Goal: Task Accomplishment & Management: Use online tool/utility

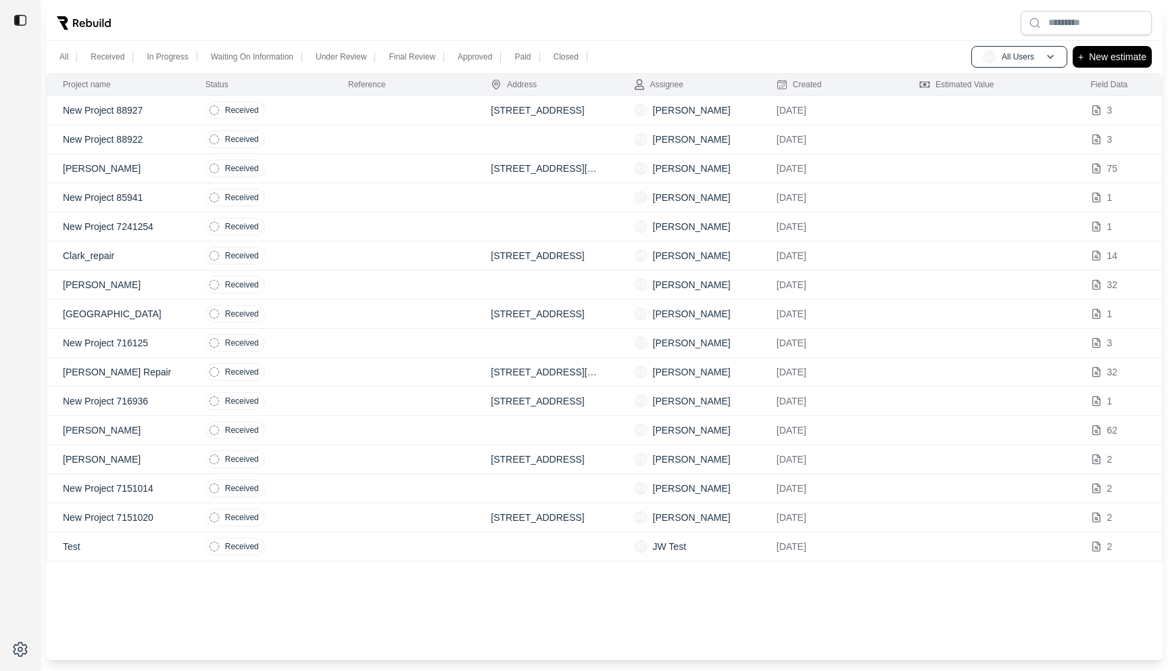
click at [385, 114] on td at bounding box center [403, 110] width 143 height 29
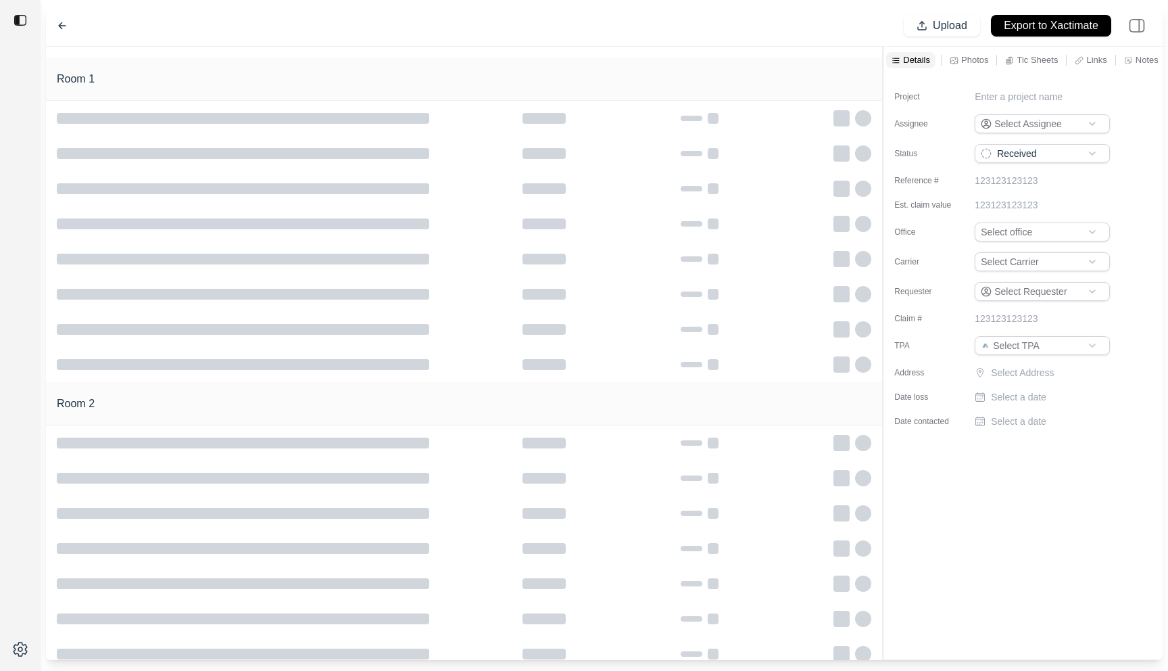
type input "**********"
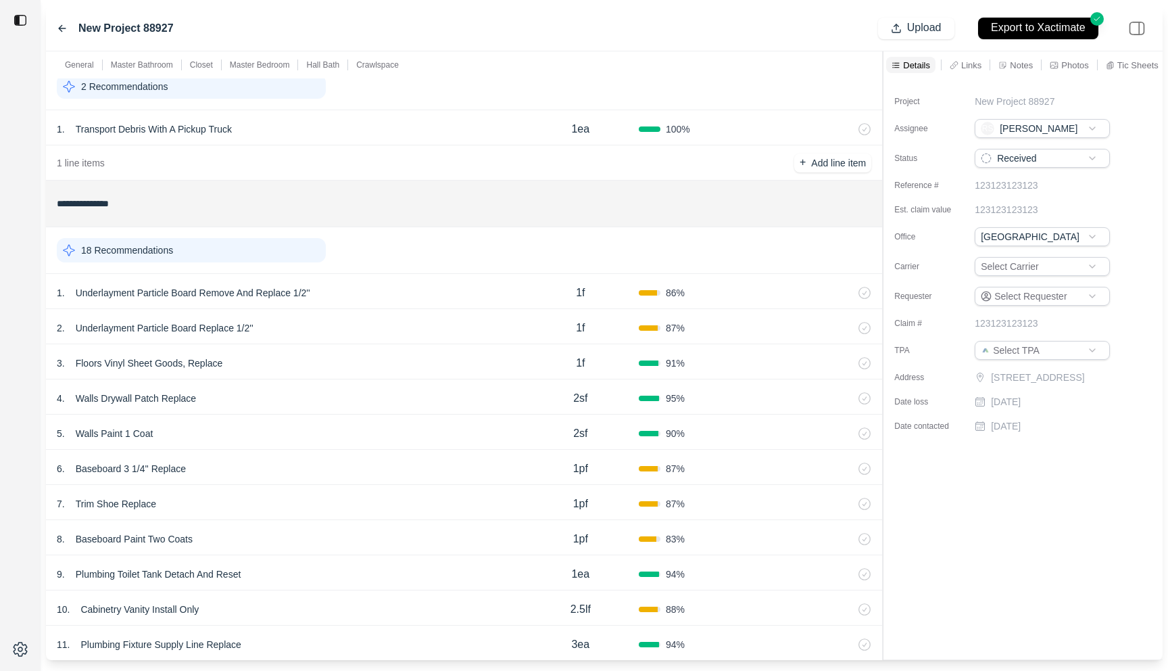
scroll to position [64, 0]
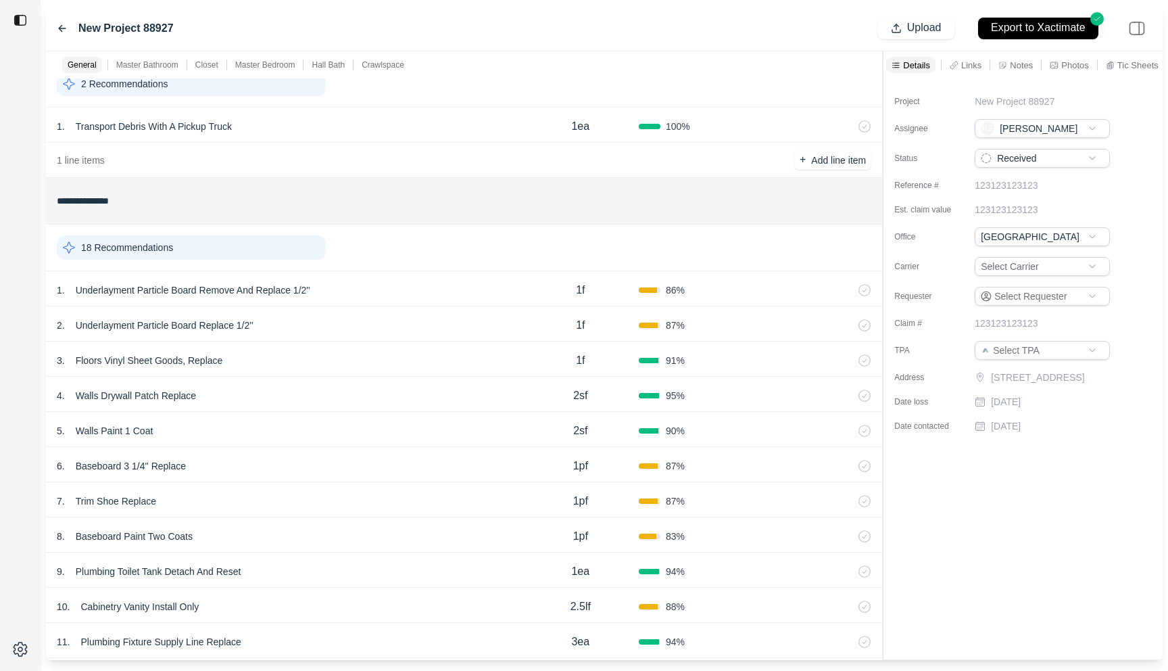
click at [391, 284] on div "1 . Underlayment Particle Board Remove And Replace 1/2''" at bounding box center [290, 290] width 466 height 19
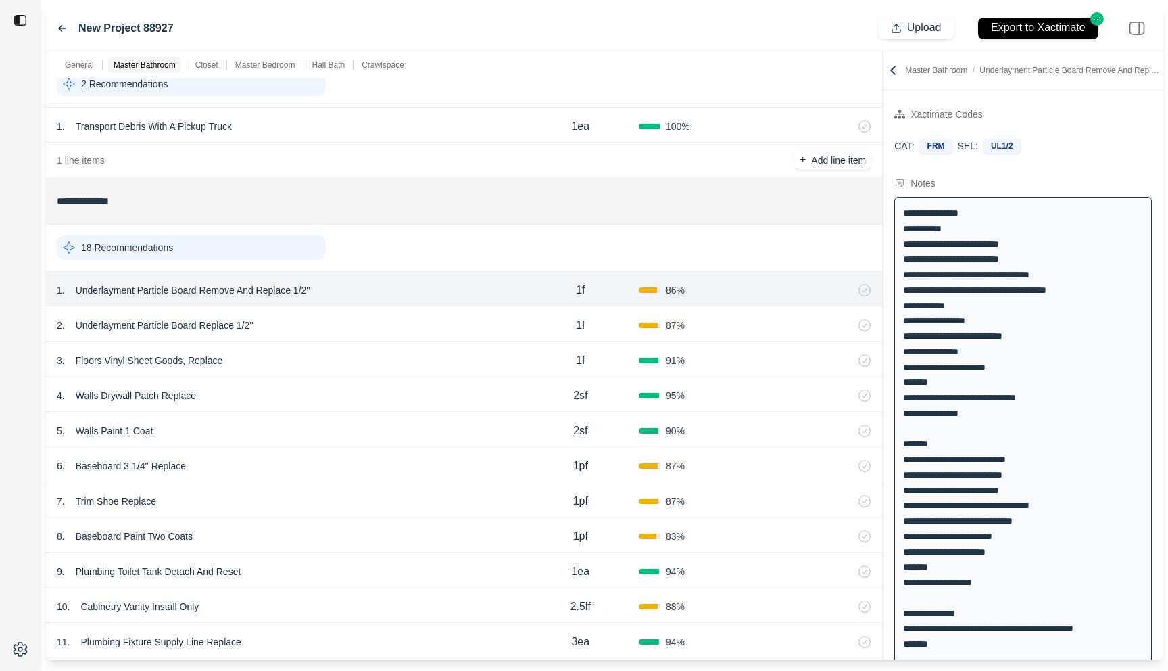
click at [384, 325] on div "2 . Underlayment Particle Board Replace 1/2''" at bounding box center [290, 325] width 466 height 19
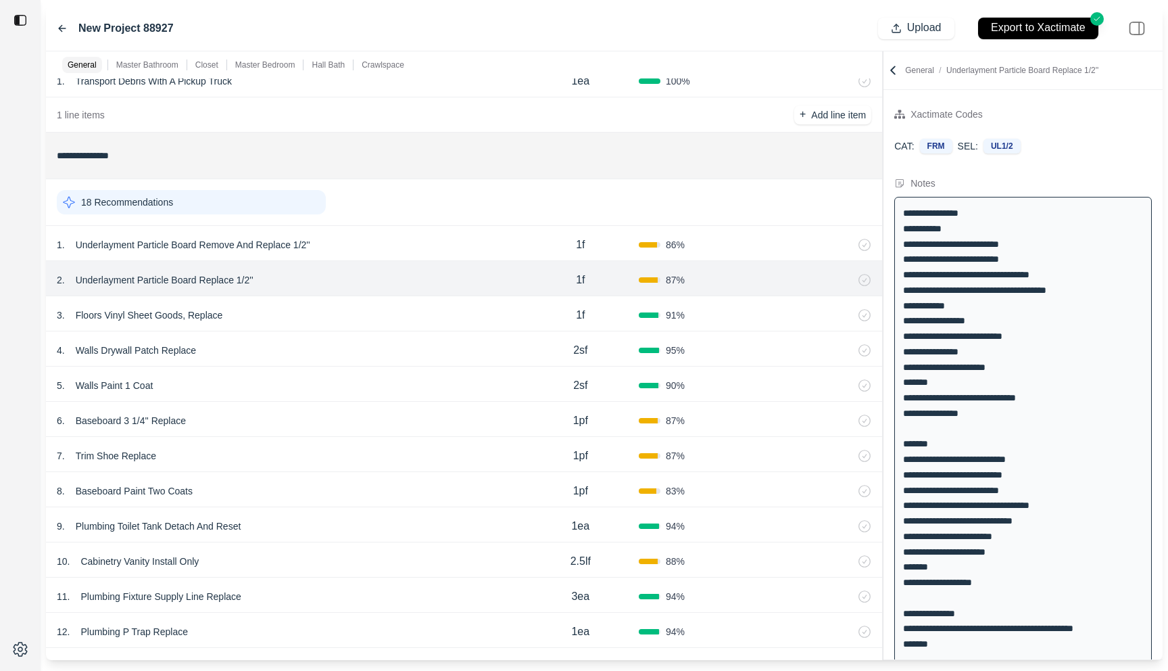
scroll to position [125, 0]
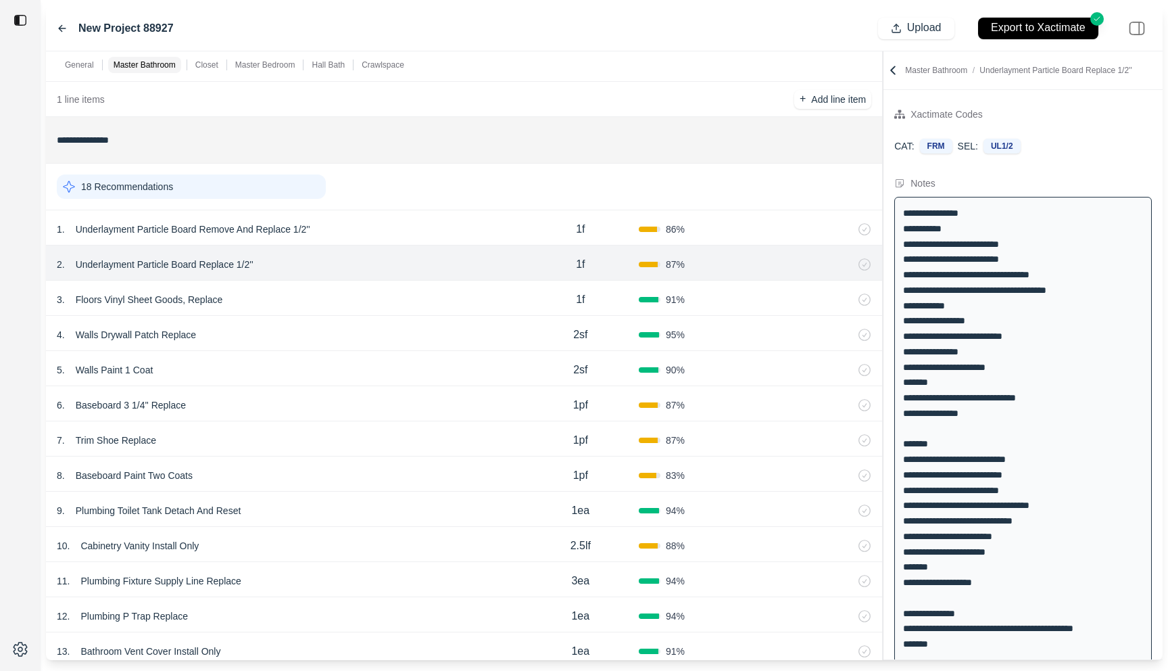
click at [460, 298] on div "3 . Floors Vinyl Sheet Goods, Replace" at bounding box center [290, 299] width 466 height 19
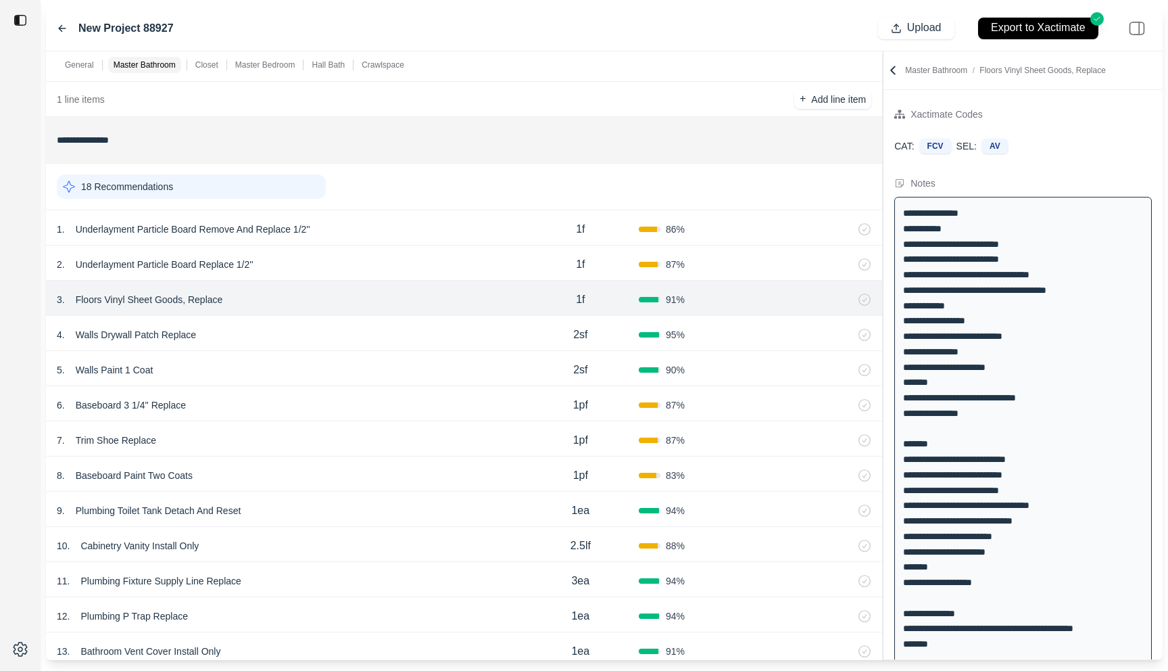
click at [443, 329] on div "4 . Walls Drywall Patch Replace" at bounding box center [290, 334] width 466 height 19
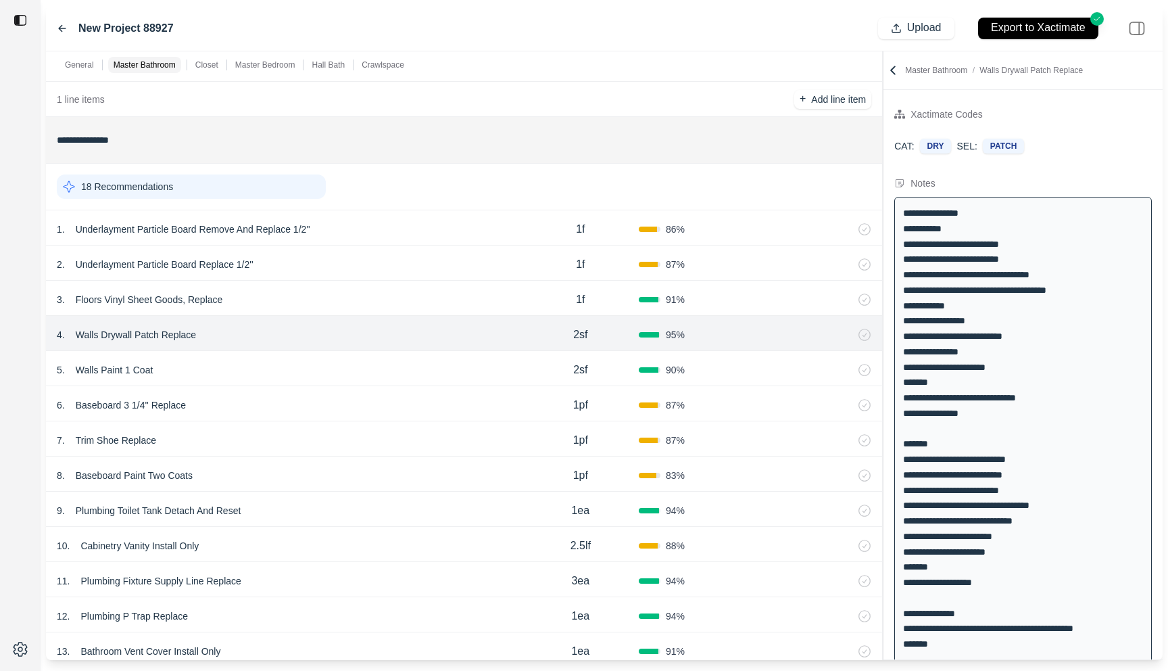
click at [443, 354] on div "5 . Walls Paint 1 Coat 2sf 90 %" at bounding box center [464, 368] width 836 height 35
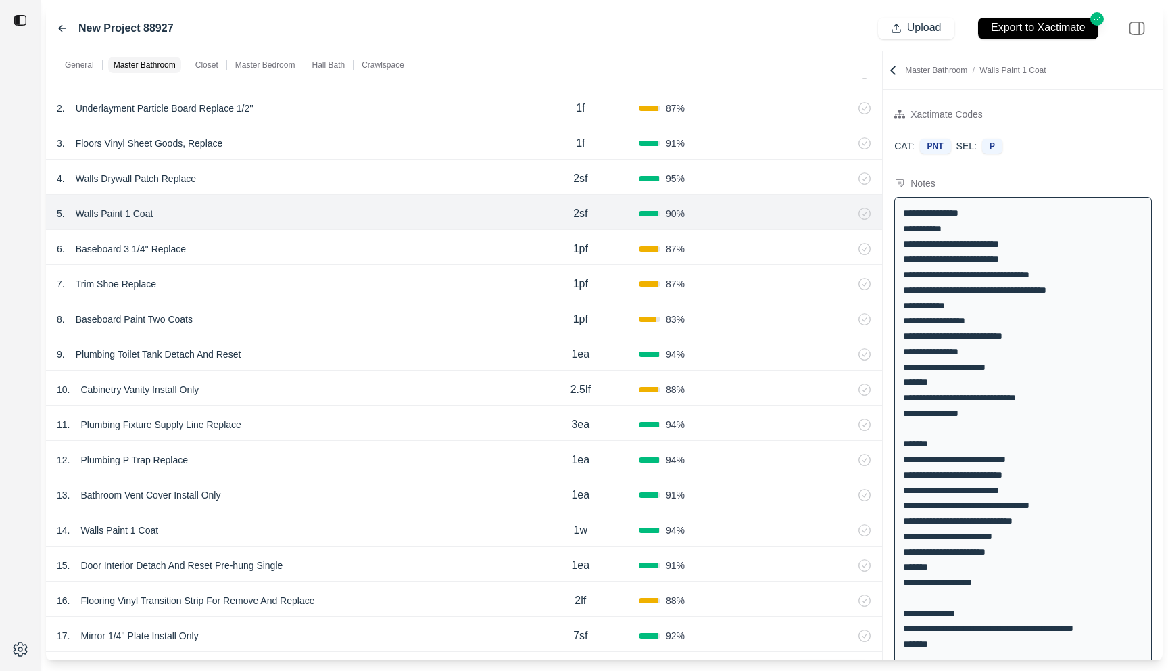
scroll to position [302, 0]
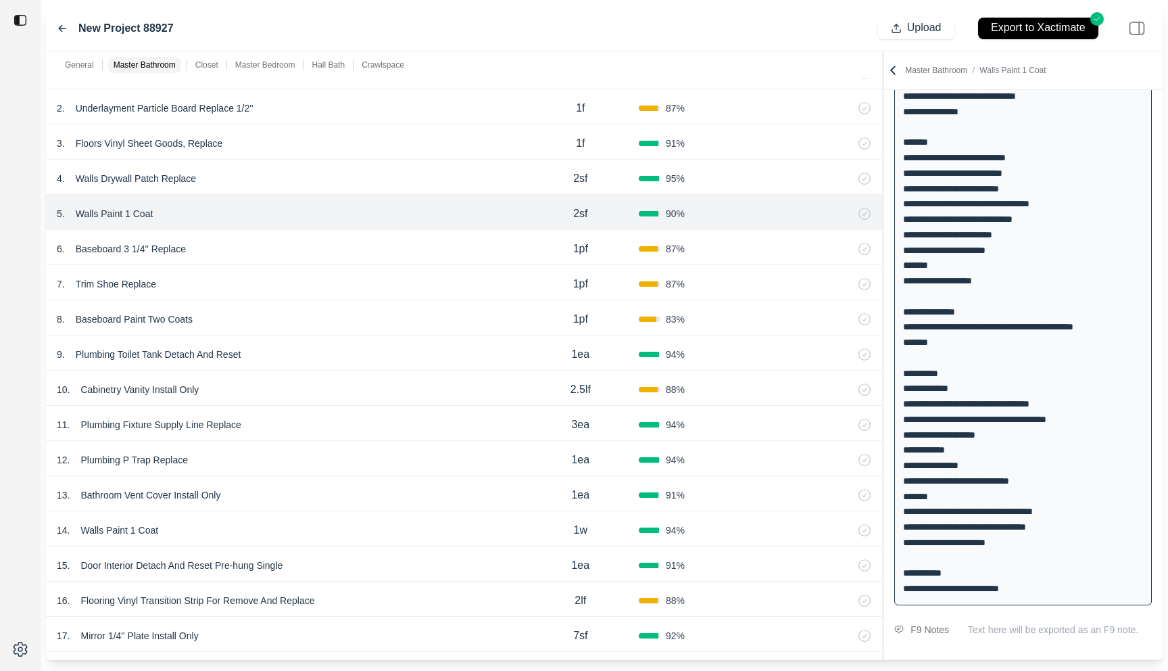
click at [323, 301] on div "8 . Baseboard Paint Two Coats 1pf 83 %" at bounding box center [464, 317] width 836 height 35
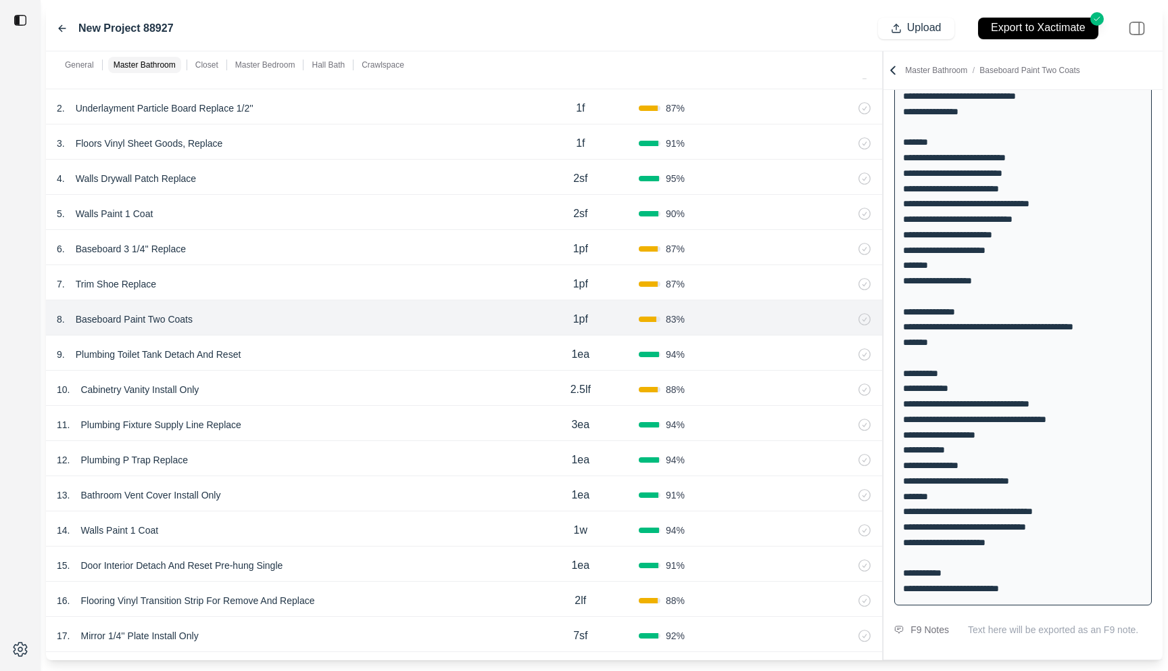
click at [323, 374] on div "10 . Cabinetry Vanity Install Only 2.5lf 88 %" at bounding box center [464, 388] width 836 height 35
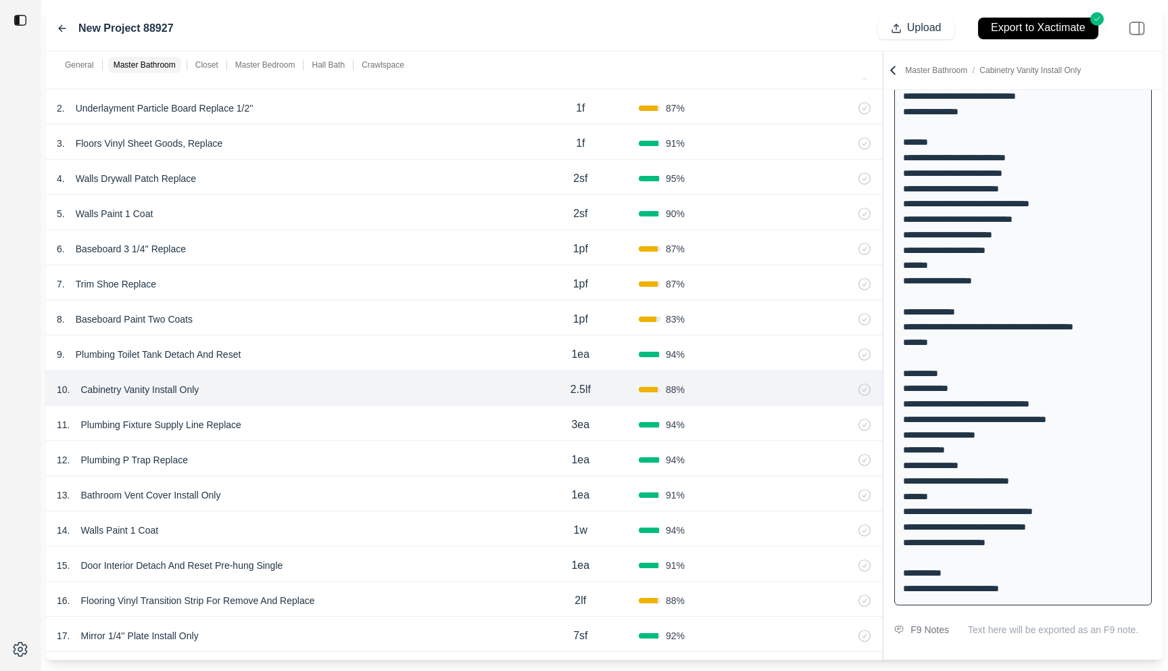
click at [326, 468] on div "12 . Plumbing P Trap Replace" at bounding box center [290, 459] width 466 height 19
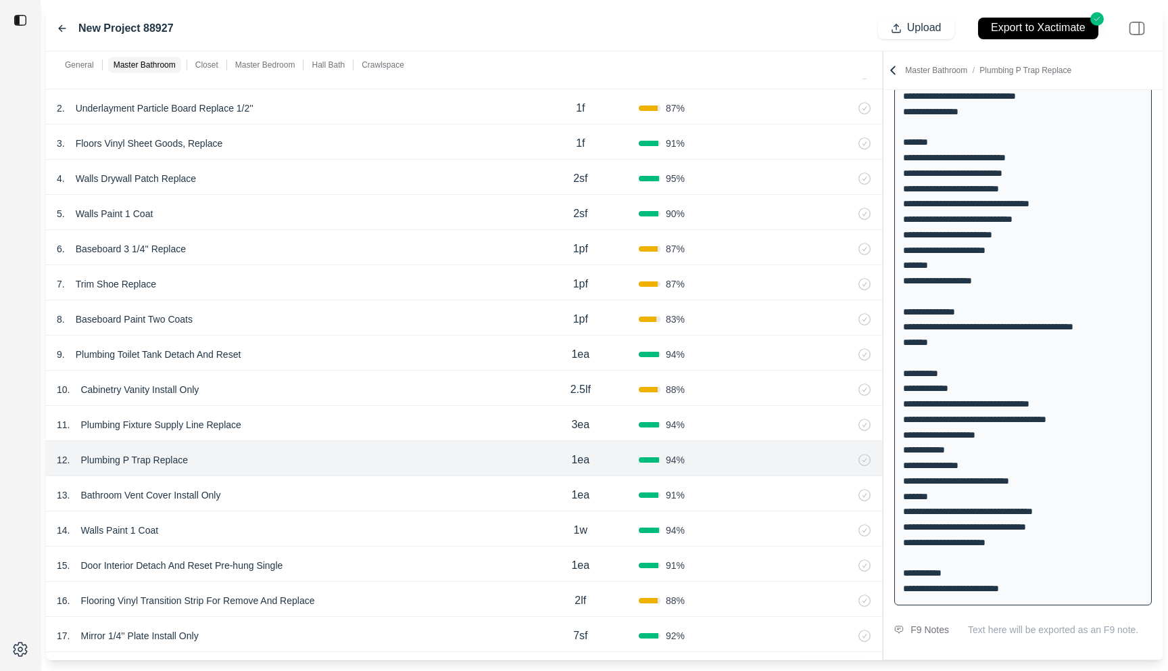
click at [327, 407] on div "11 . Plumbing Fixture Supply Line Replace 3ea 94 %" at bounding box center [464, 423] width 836 height 35
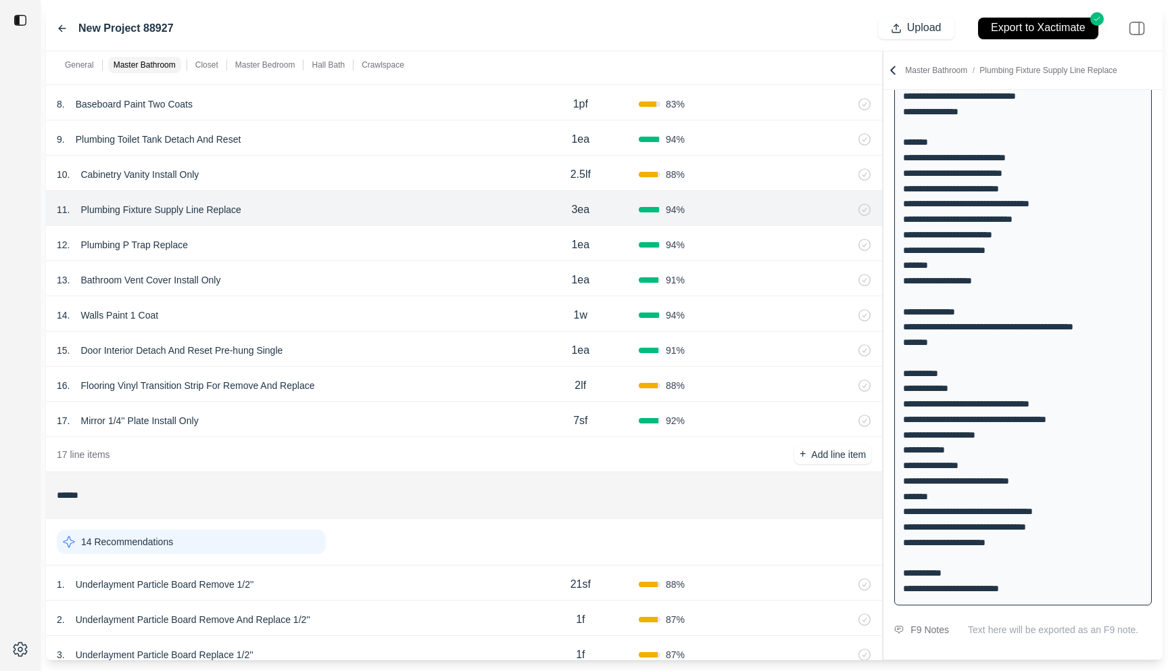
scroll to position [534, 0]
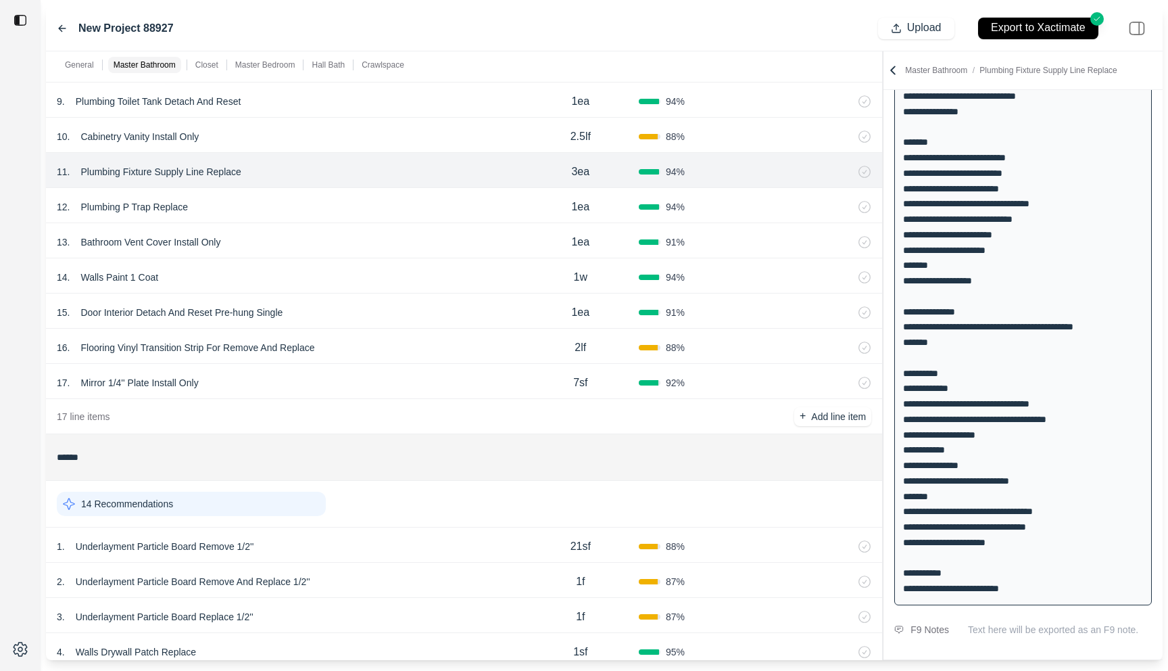
click at [341, 359] on div "16 . Flooring Vinyl Transition Strip For Remove And Replace 2lf 88 %" at bounding box center [464, 346] width 836 height 35
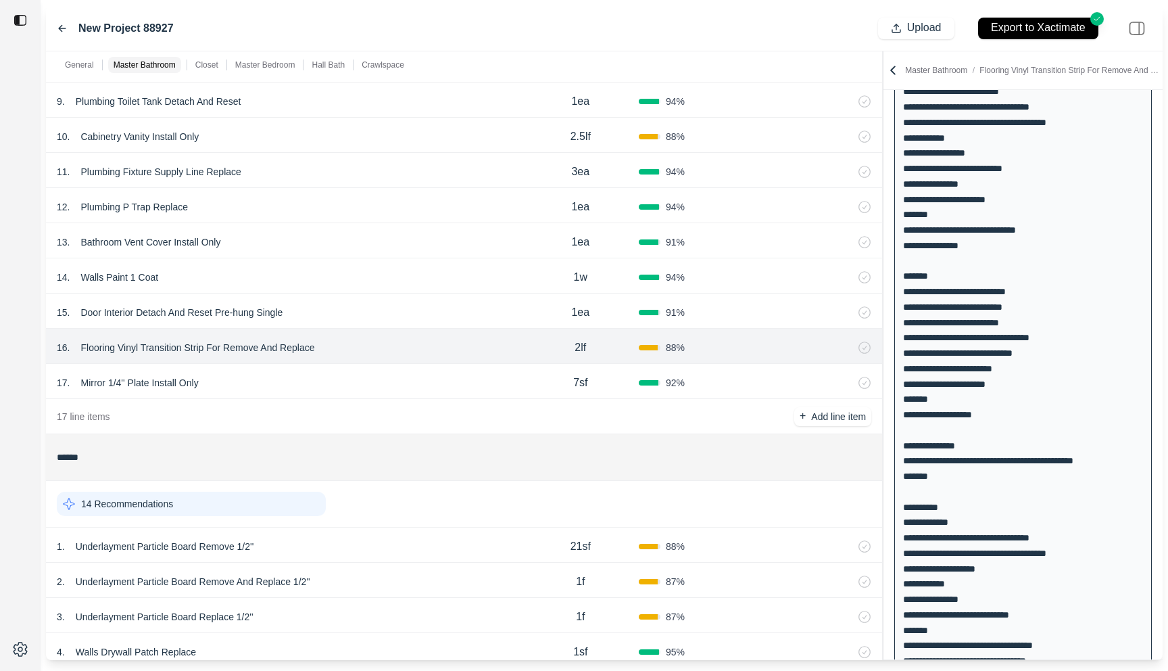
scroll to position [435, 0]
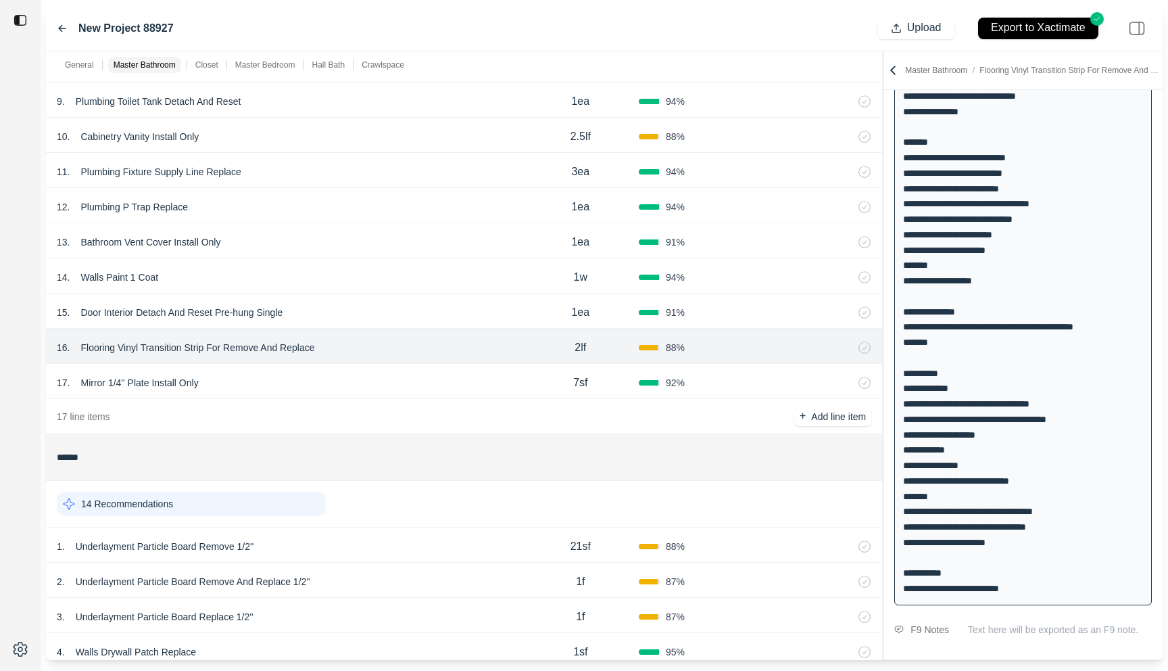
click at [66, 27] on icon at bounding box center [62, 28] width 11 height 11
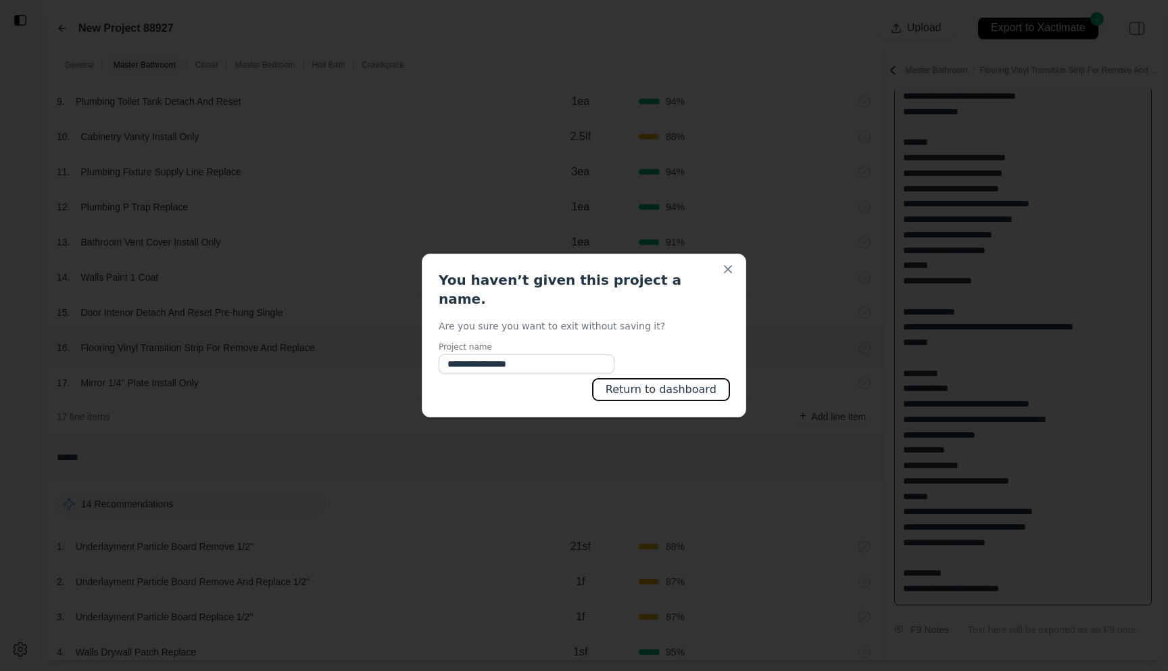
click at [638, 379] on button "Return to dashboard" at bounding box center [661, 390] width 137 height 22
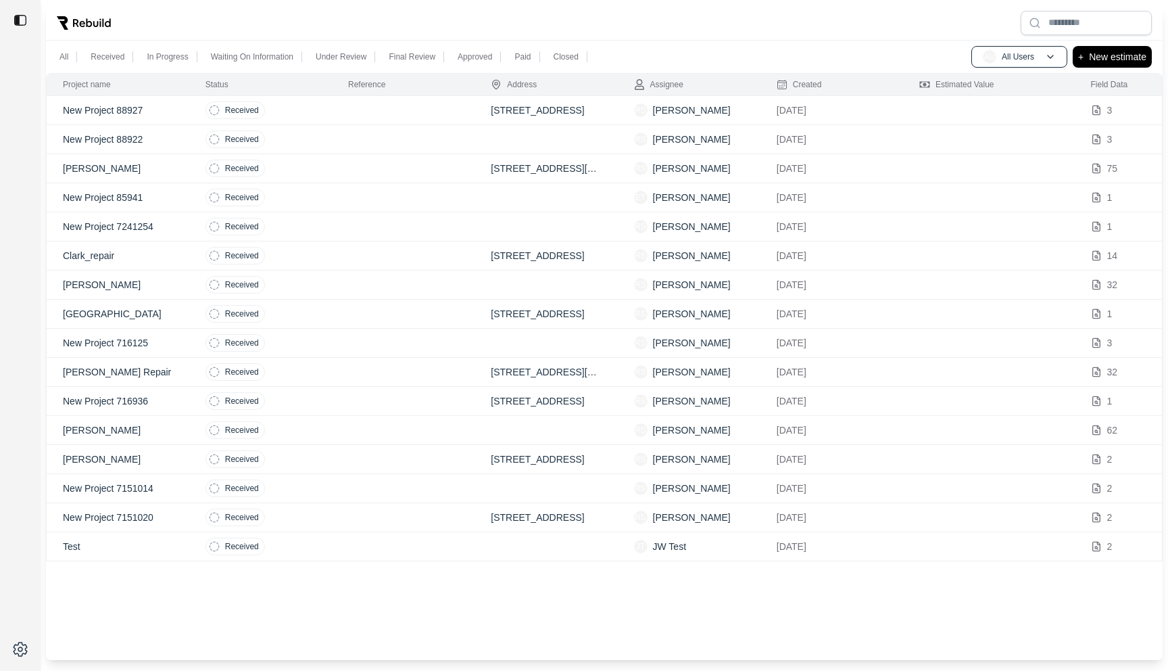
click at [316, 156] on td "Received" at bounding box center [260, 168] width 143 height 29
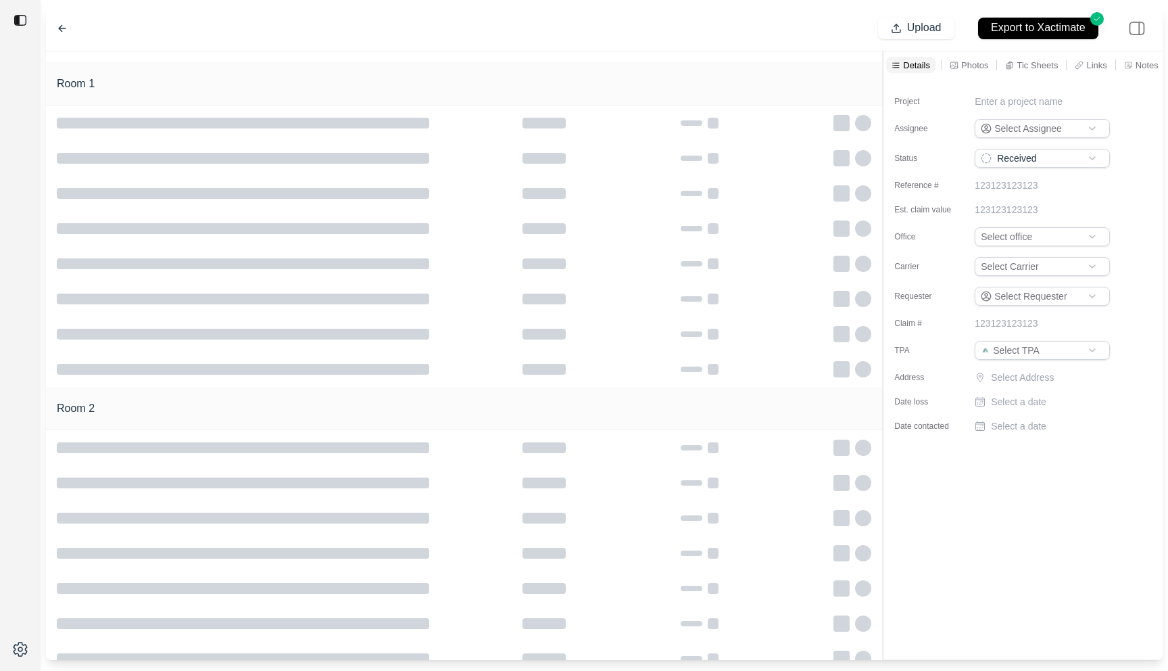
type input "**********"
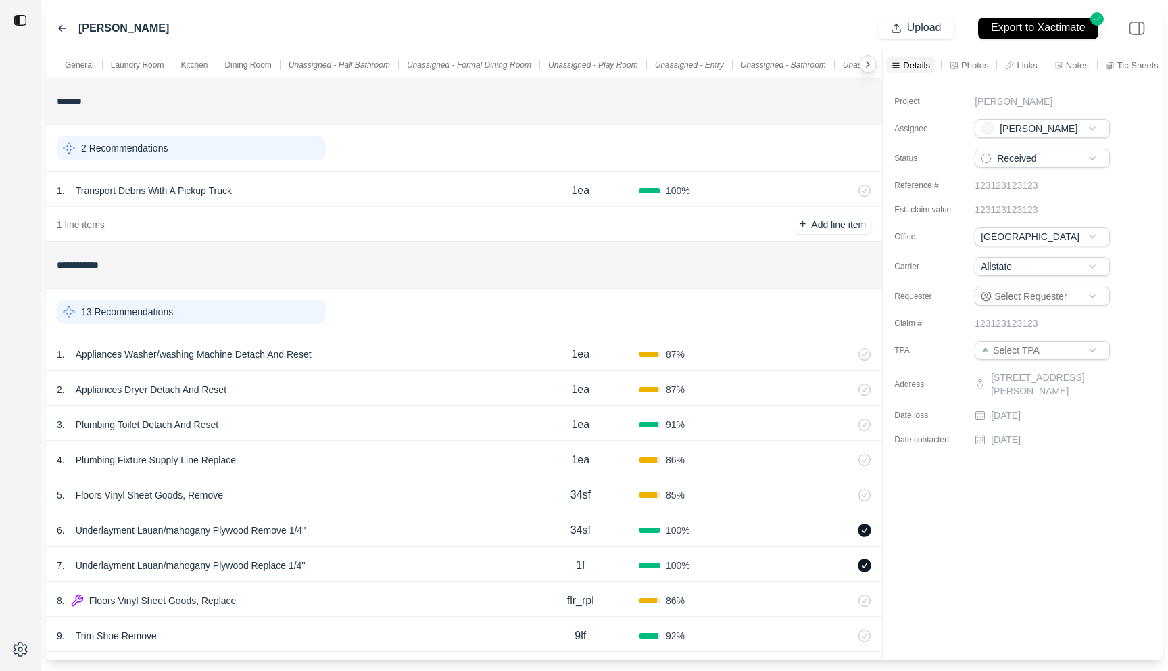
click at [378, 358] on div "1 . Appliances Washer/washing Machine Detach And Reset" at bounding box center [290, 354] width 466 height 19
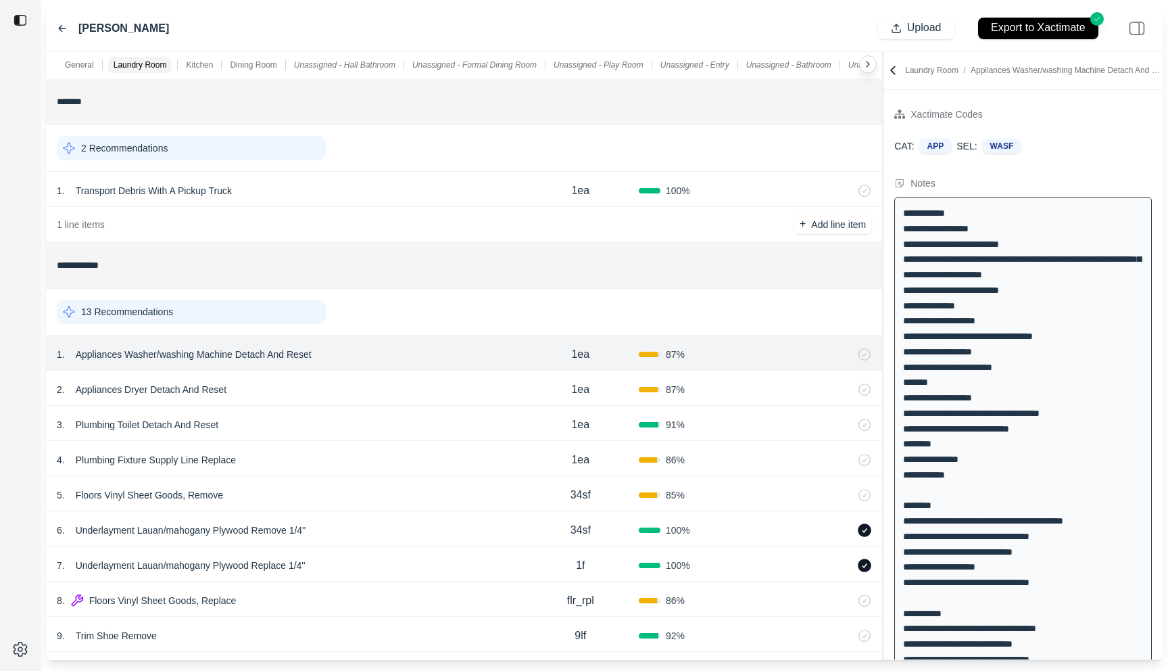
click at [59, 24] on icon at bounding box center [62, 28] width 11 height 11
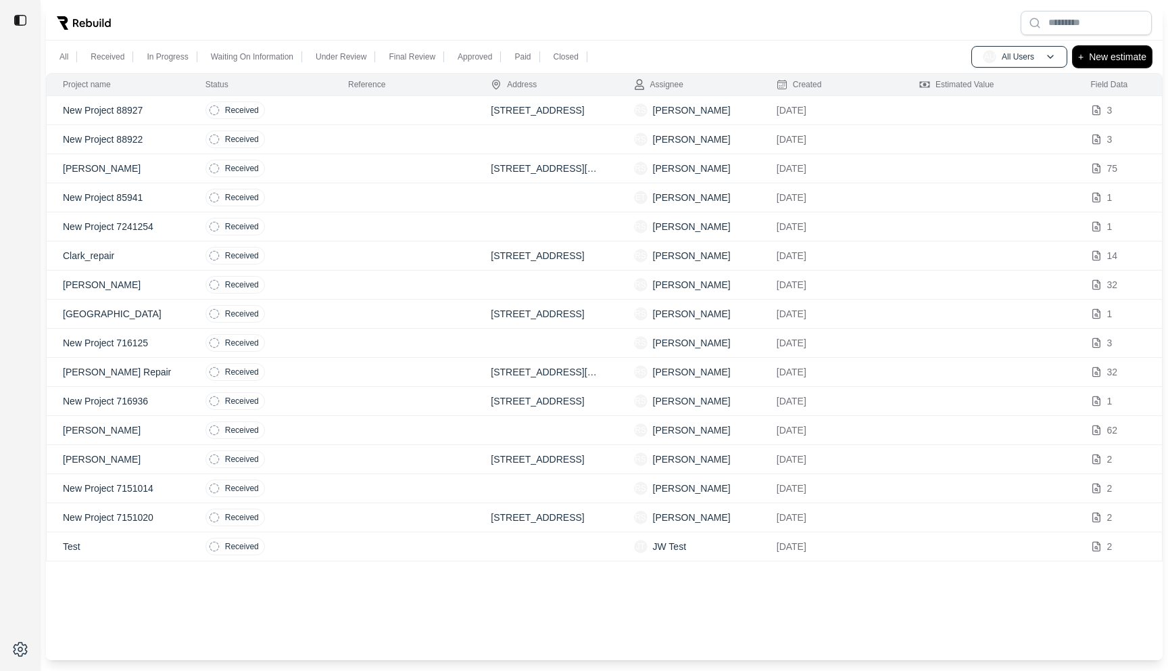
click at [1120, 55] on p "New estimate" at bounding box center [1117, 57] width 57 height 16
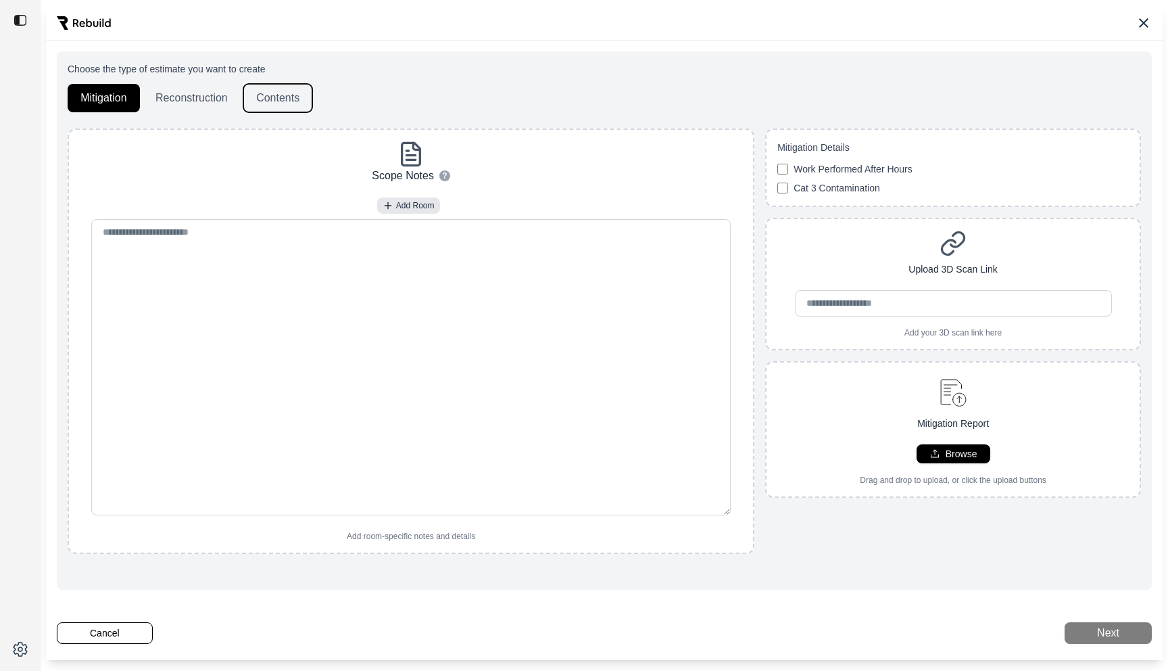
click at [292, 91] on button "Contents" at bounding box center [277, 98] width 69 height 28
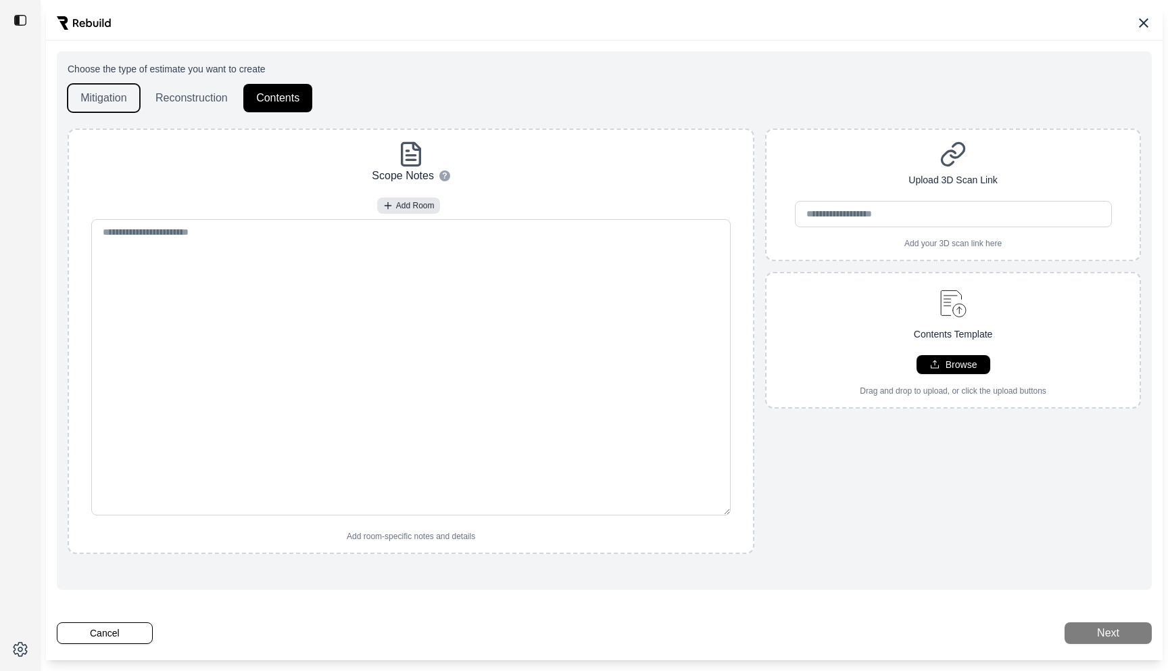
click at [111, 94] on button "Mitigation" at bounding box center [104, 98] width 72 height 28
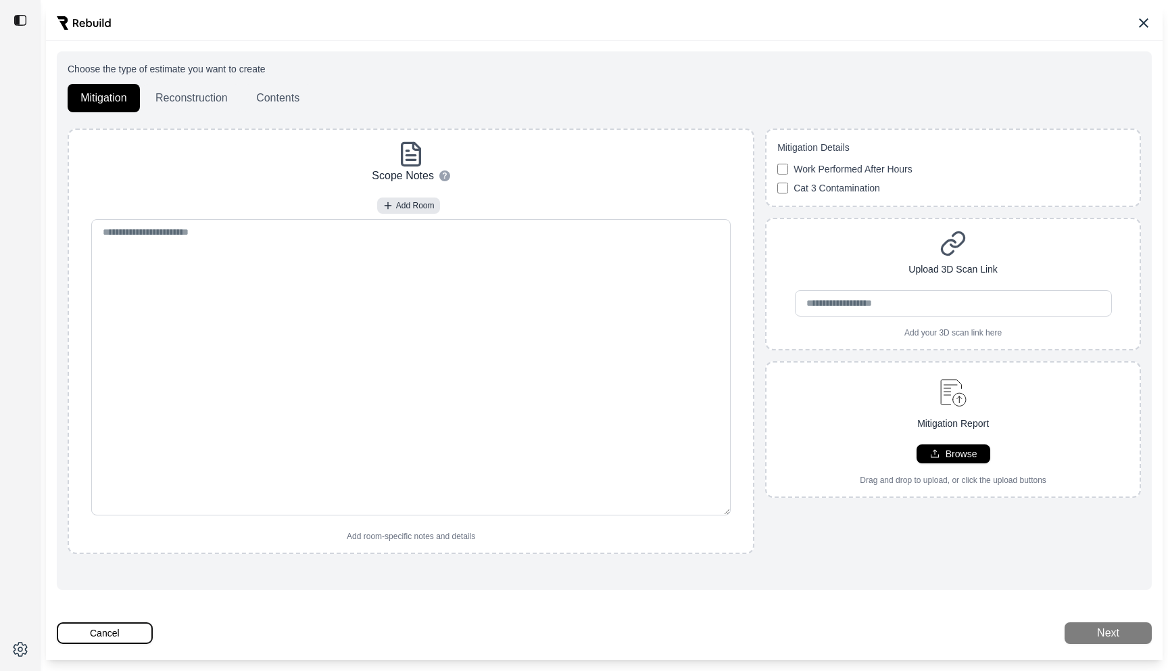
click at [113, 634] on button "Cancel" at bounding box center [105, 633] width 96 height 22
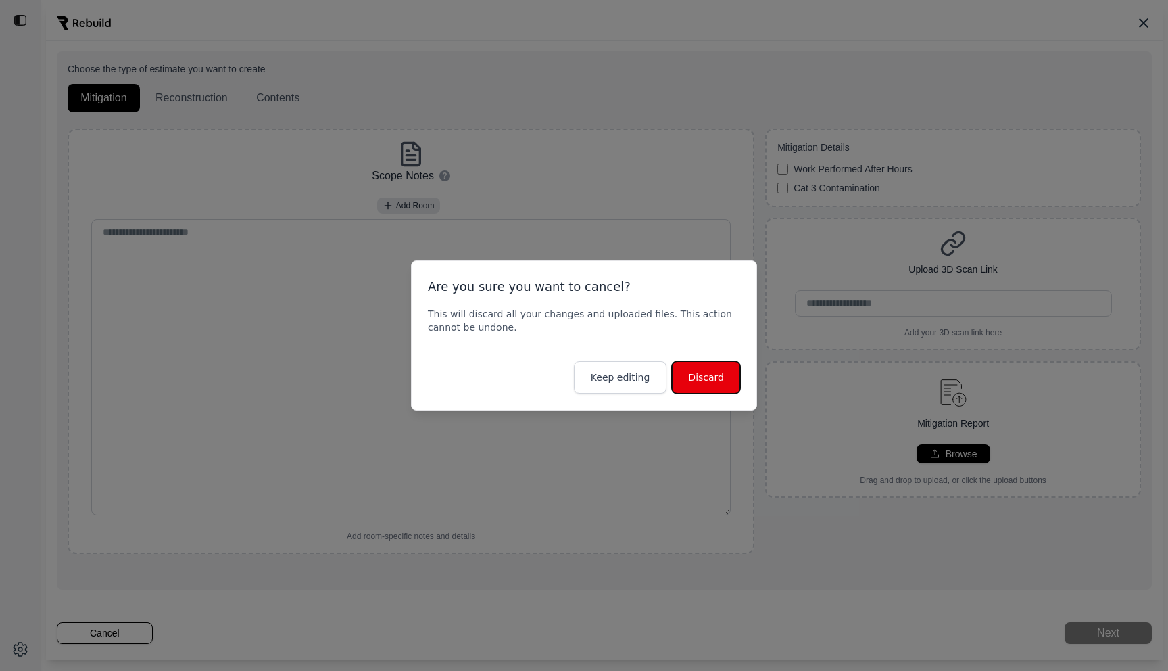
click at [717, 383] on button "Discard" at bounding box center [706, 377] width 68 height 32
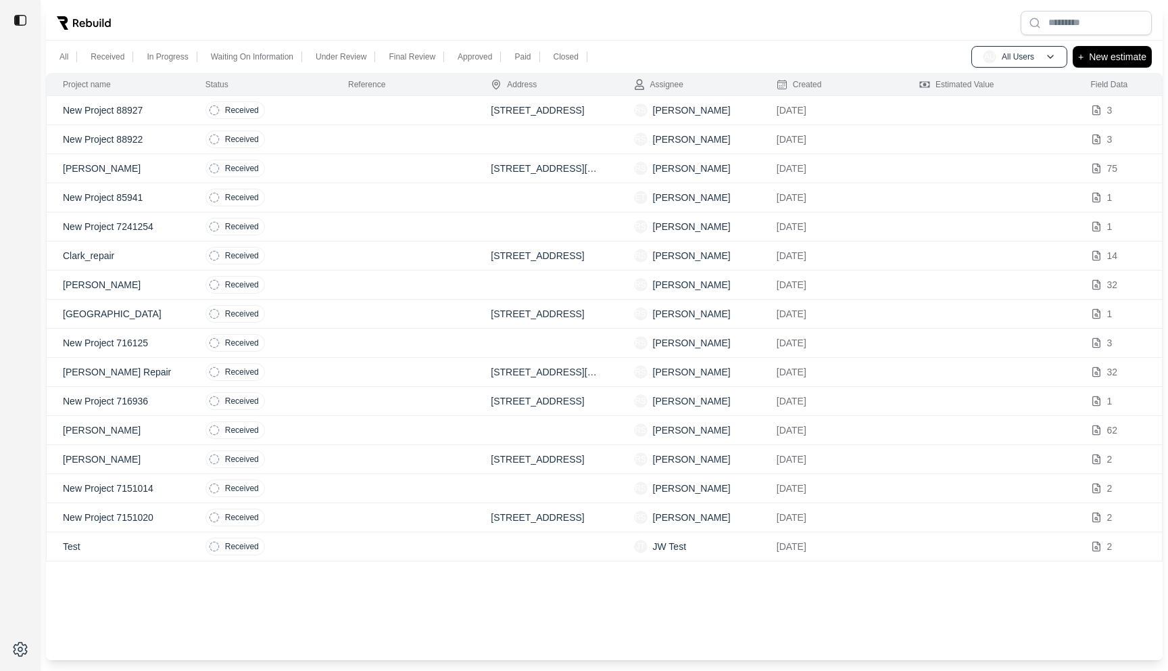
click at [432, 170] on td at bounding box center [403, 168] width 143 height 29
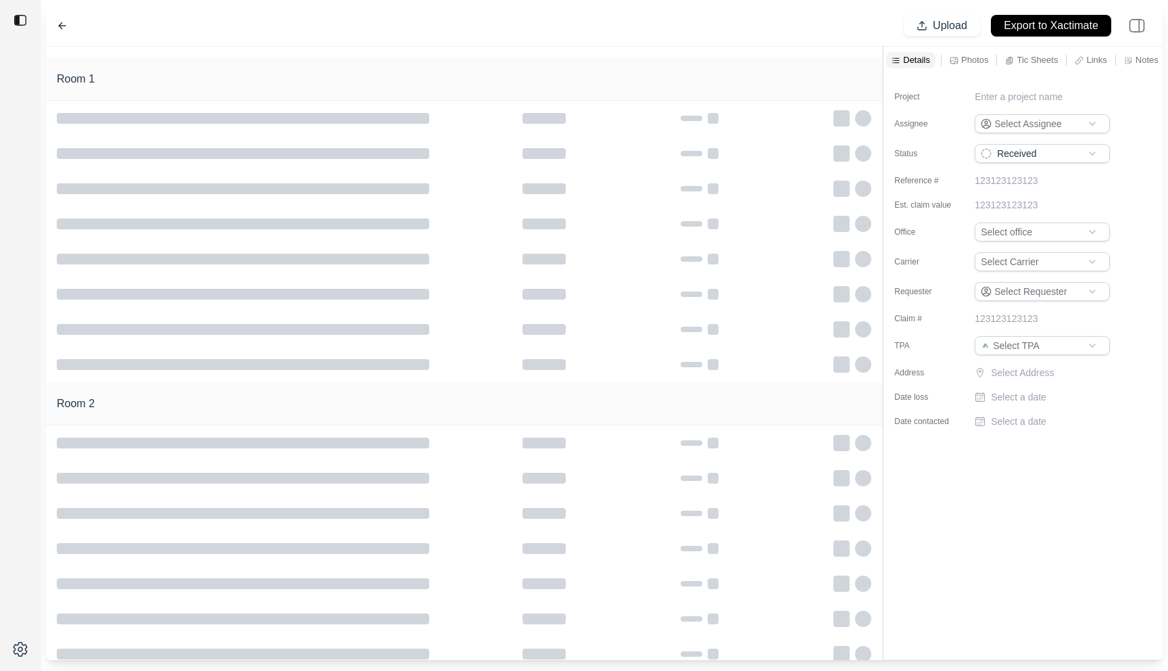
type input "**********"
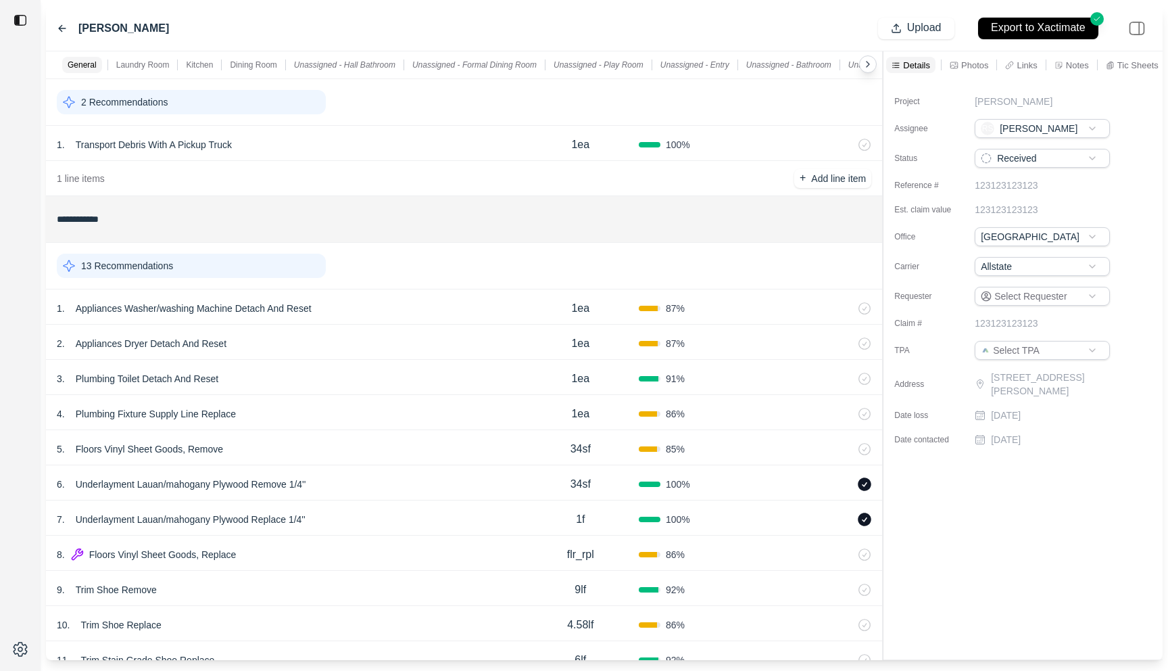
scroll to position [68, 0]
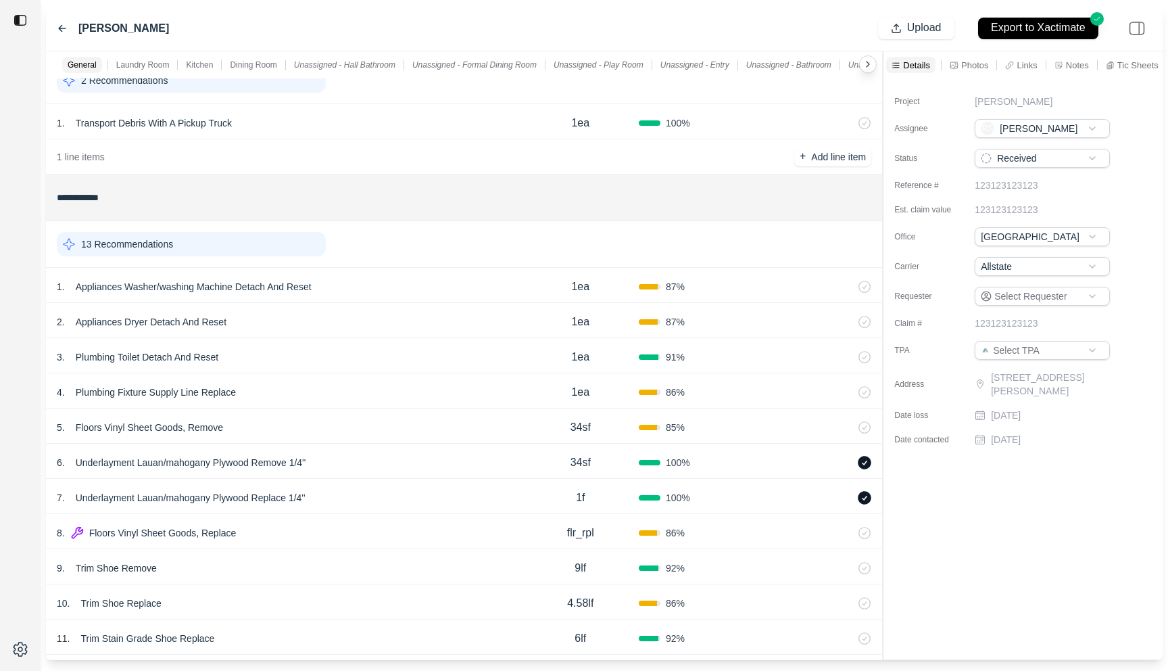
click at [428, 361] on div "3 . Plumbing Toilet Detach And Reset" at bounding box center [290, 357] width 466 height 19
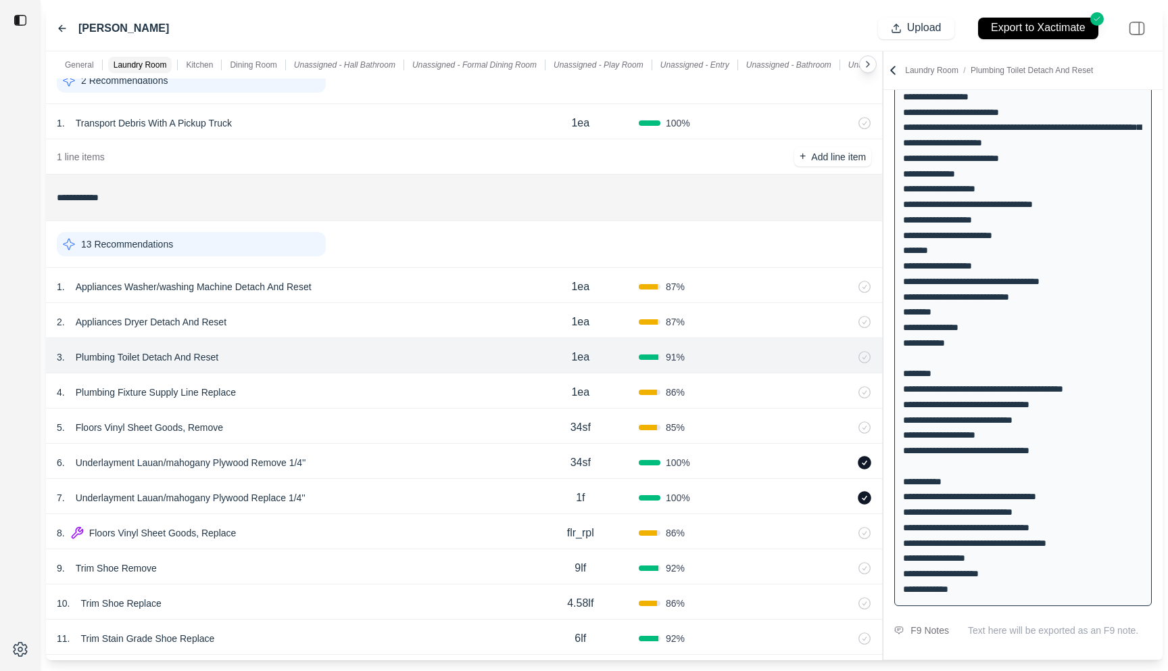
scroll to position [0, 0]
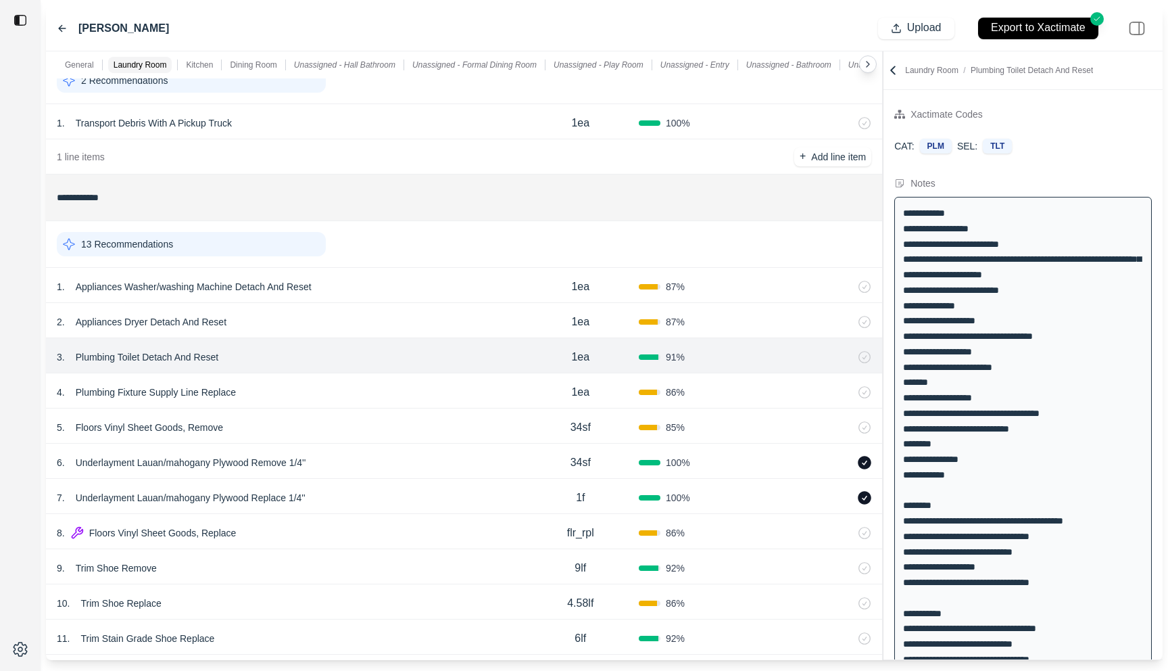
click at [65, 28] on icon at bounding box center [62, 28] width 7 height 6
